Goal: Information Seeking & Learning: Learn about a topic

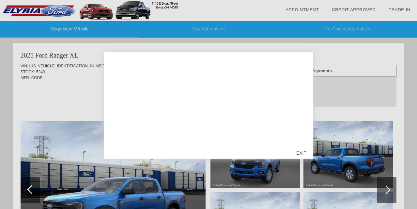
click at [304, 152] on div "EXIT" at bounding box center [301, 153] width 23 height 20
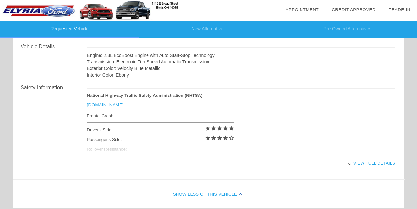
scroll to position [229, 0]
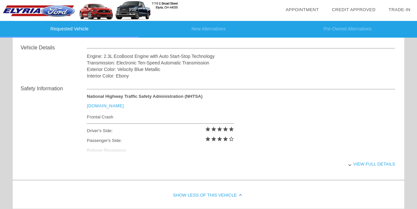
click at [370, 163] on div "View full details" at bounding box center [241, 164] width 309 height 16
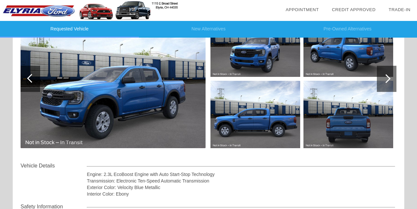
scroll to position [78, 0]
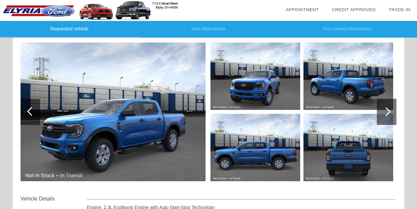
click at [334, 152] on img at bounding box center [349, 147] width 90 height 67
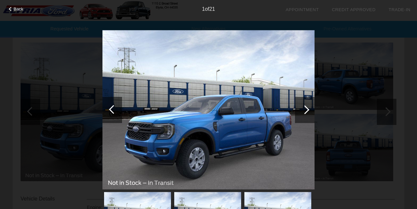
click at [307, 113] on div at bounding box center [305, 110] width 20 height 26
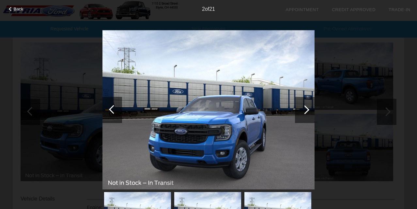
click at [307, 113] on div at bounding box center [305, 110] width 20 height 26
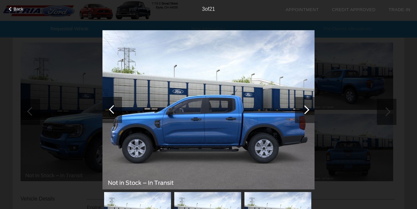
click at [307, 113] on div at bounding box center [305, 110] width 20 height 26
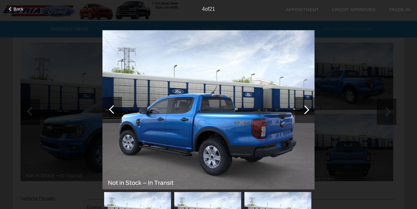
click at [307, 113] on div at bounding box center [305, 110] width 20 height 26
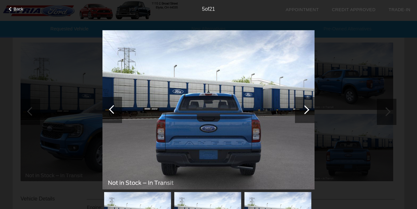
click at [307, 113] on div at bounding box center [305, 110] width 20 height 26
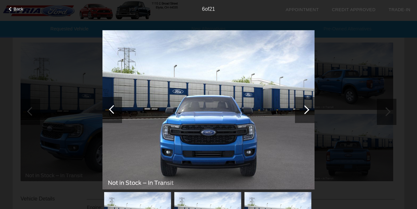
click at [307, 113] on div at bounding box center [305, 110] width 20 height 26
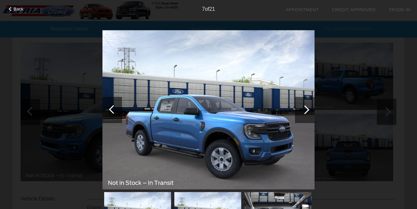
click at [307, 113] on div at bounding box center [305, 110] width 20 height 26
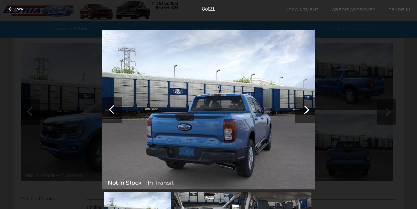
click at [307, 113] on div at bounding box center [305, 110] width 20 height 26
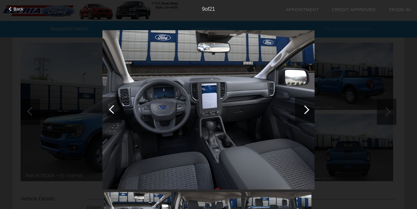
click at [307, 113] on div at bounding box center [305, 110] width 20 height 26
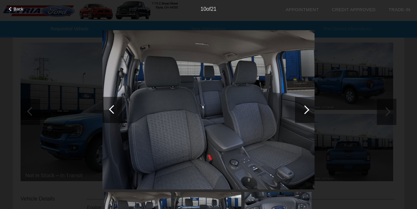
click at [307, 113] on div at bounding box center [305, 110] width 20 height 26
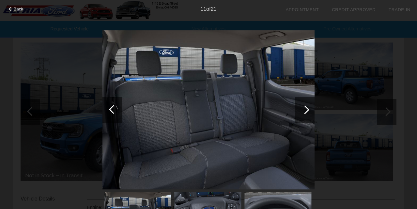
click at [307, 113] on div at bounding box center [305, 110] width 20 height 26
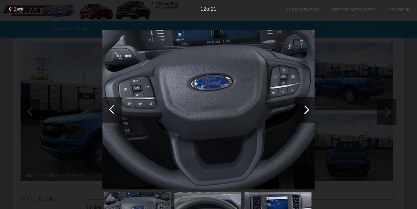
click at [307, 113] on div at bounding box center [305, 110] width 20 height 26
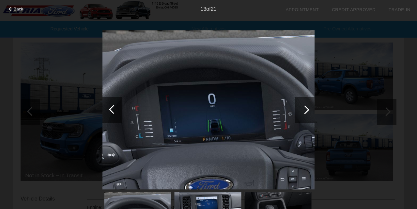
click at [307, 113] on div at bounding box center [305, 110] width 20 height 26
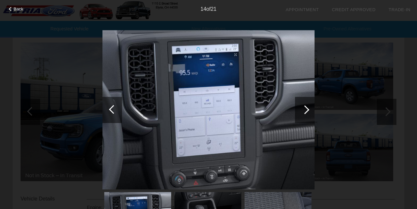
click at [307, 113] on div at bounding box center [305, 110] width 20 height 26
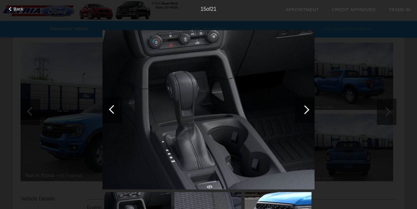
click at [307, 113] on div at bounding box center [305, 110] width 20 height 26
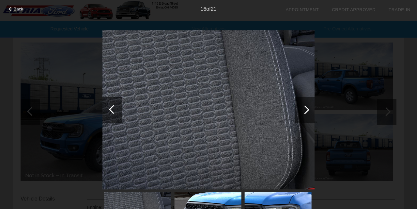
click at [307, 113] on div at bounding box center [305, 110] width 20 height 26
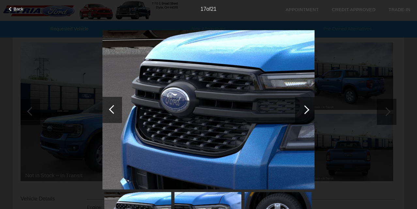
click at [307, 113] on div at bounding box center [305, 110] width 20 height 26
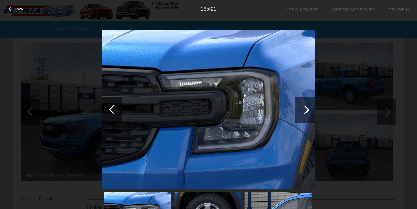
click at [307, 113] on div at bounding box center [305, 110] width 20 height 26
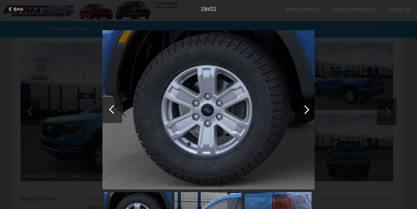
click at [111, 109] on div at bounding box center [113, 109] width 9 height 9
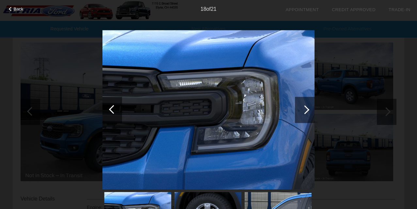
click at [306, 111] on div at bounding box center [305, 109] width 9 height 9
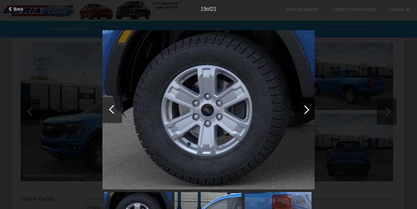
click at [306, 111] on div at bounding box center [305, 109] width 9 height 9
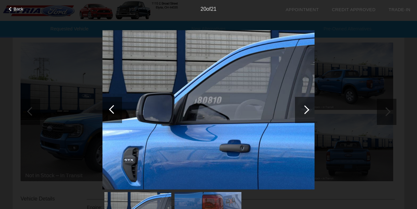
click at [306, 111] on div at bounding box center [305, 109] width 9 height 9
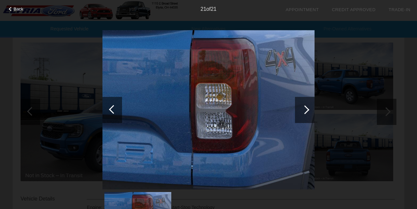
click at [306, 111] on div at bounding box center [305, 109] width 9 height 9
click at [304, 109] on div at bounding box center [305, 109] width 9 height 9
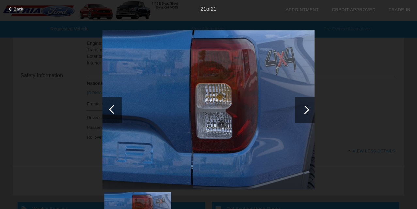
scroll to position [242, 0]
click at [20, 8] on span "Back" at bounding box center [19, 9] width 10 height 5
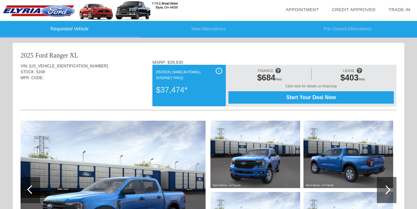
scroll to position [0, 0]
